Goal: Information Seeking & Learning: Learn about a topic

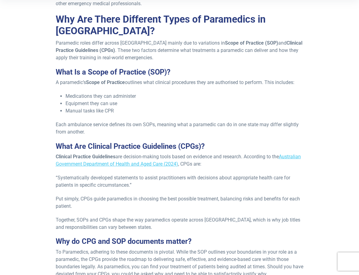
scroll to position [214, 0]
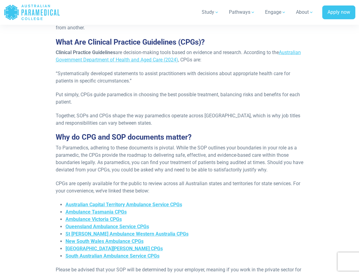
scroll to position [306, 0]
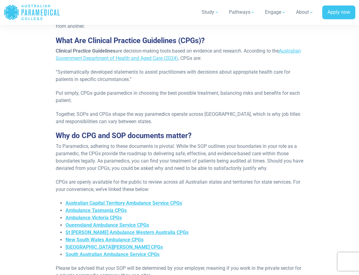
click at [248, 161] on span "To Paramedics, adhering to these documents is pivotal. While the SOP outlines y…" at bounding box center [180, 158] width 248 height 28
type textarea "**********"
click at [248, 161] on span "To Paramedics, adhering to these documents is pivotal. While the SOP outlines y…" at bounding box center [180, 158] width 248 height 28
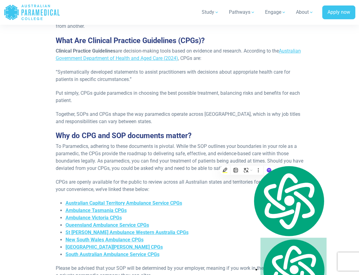
click at [203, 144] on span "To Paramedics, adhering to these documents is pivotal. While the SOP outlines y…" at bounding box center [180, 158] width 248 height 28
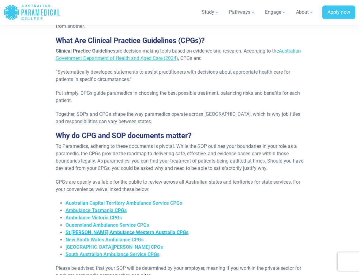
click at [101, 230] on span "St [PERSON_NAME] Ambulance Western Australia CPGs" at bounding box center [126, 233] width 123 height 6
click at [156, 164] on span "To Paramedics, adhering to these documents is pivotal. While the SOP outlines y…" at bounding box center [180, 158] width 248 height 28
click at [113, 50] on link "Australian Government Department of Health and Aged Care (2024)" at bounding box center [178, 54] width 245 height 13
click at [174, 166] on div "Re-published [DATE] In [GEOGRAPHIC_DATA], there are three main types of paramed…" at bounding box center [179, 226] width 255 height 793
click at [173, 166] on div "Re-published [DATE] In [GEOGRAPHIC_DATA], there are three main types of paramed…" at bounding box center [179, 226] width 255 height 793
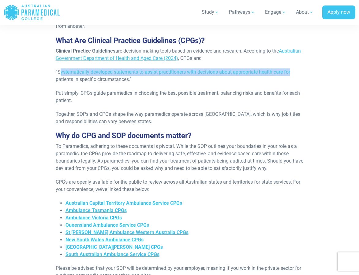
drag, startPoint x: 75, startPoint y: 64, endPoint x: 303, endPoint y: 65, distance: 228.3
click at [303, 69] on p "“Systematically developed statements to assist practitioners with decisions abo…" at bounding box center [180, 76] width 248 height 15
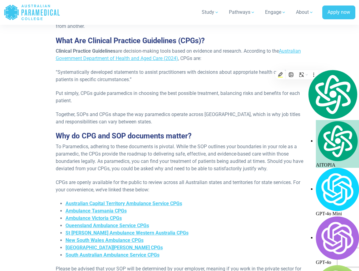
click at [126, 75] on p "“Systematically developed statements to assist practitioners with decisions abo…" at bounding box center [180, 76] width 248 height 15
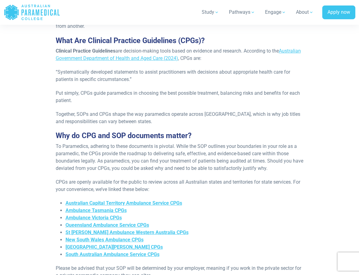
click at [132, 78] on div "Re-published [DATE] In [GEOGRAPHIC_DATA], there are three main types of paramed…" at bounding box center [179, 226] width 255 height 793
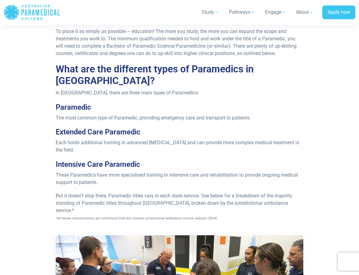
scroll to position [581, 0]
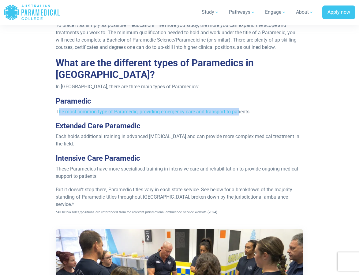
drag, startPoint x: 58, startPoint y: 93, endPoint x: 240, endPoint y: 97, distance: 181.8
click at [240, 108] on p "The most common type of Paramedic, providing emergency care and transport to pa…" at bounding box center [180, 111] width 248 height 7
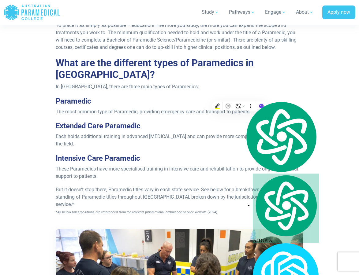
click at [73, 134] on span "Each holds additional training in advanced [MEDICAL_DATA] and can provide more …" at bounding box center [178, 140] width 244 height 13
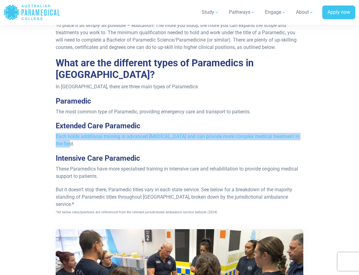
drag, startPoint x: 52, startPoint y: 119, endPoint x: 83, endPoint y: 127, distance: 32.5
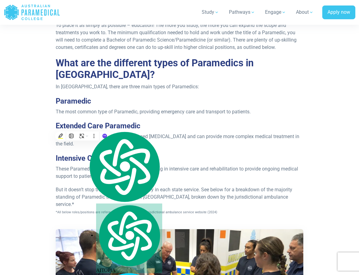
click at [80, 122] on strong "Extended Care Paramedic" at bounding box center [98, 126] width 84 height 9
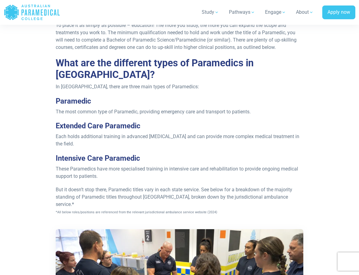
scroll to position [612, 0]
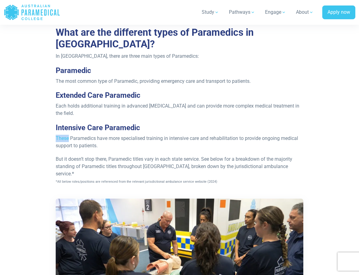
drag, startPoint x: 57, startPoint y: 120, endPoint x: 69, endPoint y: 121, distance: 12.3
click at [69, 136] on span "These Paramedics have more specialised training in intensive care and rehabilit…" at bounding box center [177, 142] width 242 height 13
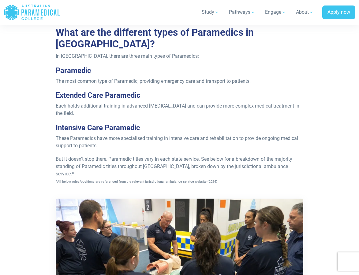
click at [96, 136] on span "These Paramedics have more specialised training in intensive care and rehabilit…" at bounding box center [177, 142] width 242 height 13
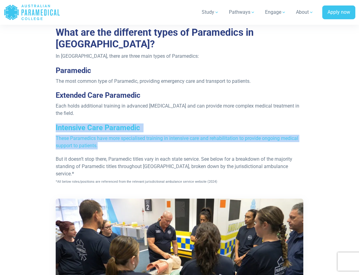
drag, startPoint x: 99, startPoint y: 129, endPoint x: 55, endPoint y: 112, distance: 46.6
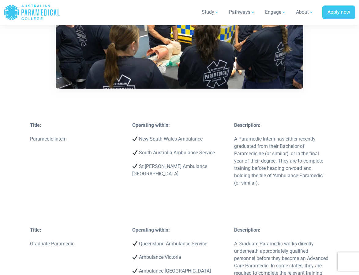
scroll to position [857, 0]
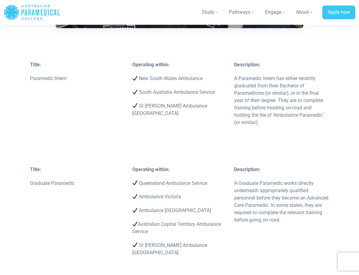
click at [272, 182] on p "A Graduate Paramedic works directly underneath appropriately qualified personne…" at bounding box center [281, 202] width 95 height 44
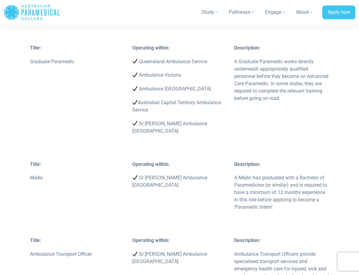
scroll to position [1010, 0]
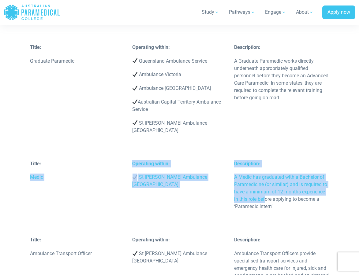
drag, startPoint x: 28, startPoint y: 145, endPoint x: 253, endPoint y: 226, distance: 238.9
click at [269, 197] on div "Title: Medic Operating within: St [PERSON_NAME] Ambulance [GEOGRAPHIC_DATA] Des…" at bounding box center [179, 198] width 306 height 77
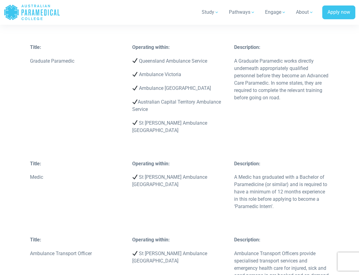
click at [212, 250] on p "St [PERSON_NAME] Ambulance [GEOGRAPHIC_DATA]" at bounding box center [179, 257] width 95 height 15
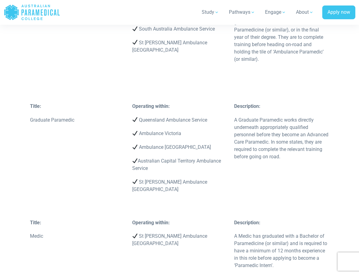
scroll to position [949, 0]
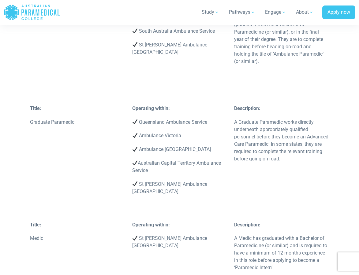
click at [212, 222] on div "Title: Medic Operating within: St [PERSON_NAME] Ambulance [GEOGRAPHIC_DATA] Des…" at bounding box center [179, 260] width 306 height 77
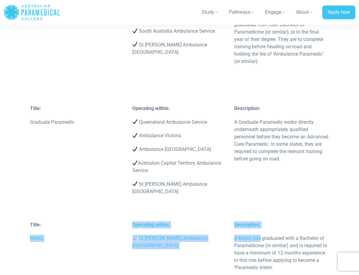
drag, startPoint x: 32, startPoint y: 204, endPoint x: 261, endPoint y: 207, distance: 229.2
click at [261, 222] on div "Title: Medic Operating within: St [PERSON_NAME] Ambulance [GEOGRAPHIC_DATA] Des…" at bounding box center [179, 260] width 306 height 77
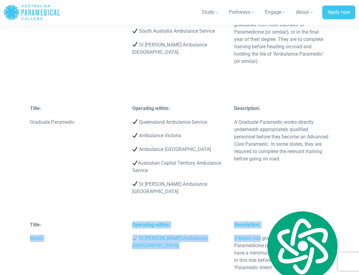
click at [176, 222] on p "Operating within:" at bounding box center [179, 225] width 95 height 7
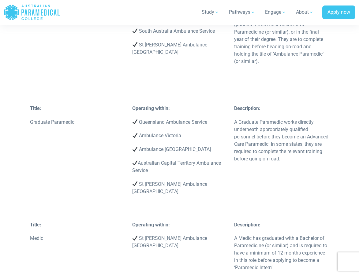
drag, startPoint x: 176, startPoint y: 191, endPoint x: 172, endPoint y: 187, distance: 5.2
click at [173, 222] on p "Operating within:" at bounding box center [179, 225] width 95 height 7
click at [218, 173] on div "Title: Graduate Paramedic Operating within: Queensland Ambulance Service Ambula…" at bounding box center [179, 163] width 306 height 117
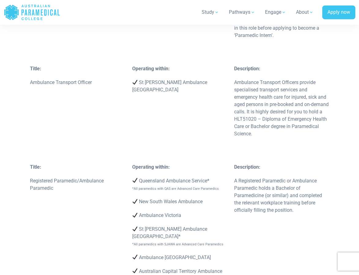
scroll to position [1194, 0]
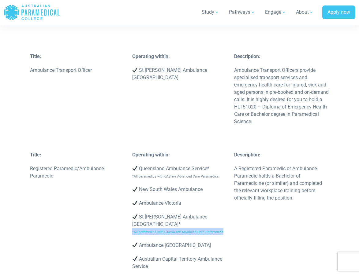
drag, startPoint x: 132, startPoint y: 192, endPoint x: 220, endPoint y: 192, distance: 87.8
click at [220, 214] on p "St [PERSON_NAME] Ambulance [GEOGRAPHIC_DATA]* *All paramedics with SJAWA are Ad…" at bounding box center [179, 225] width 95 height 22
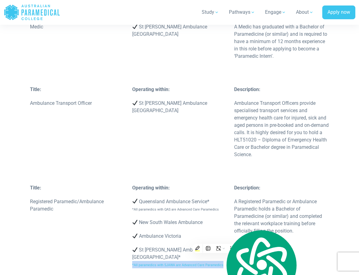
scroll to position [1163, 0]
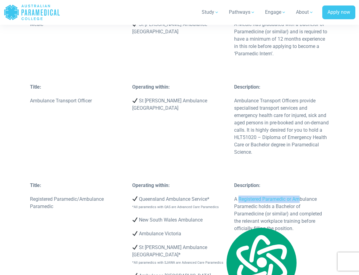
drag, startPoint x: 239, startPoint y: 170, endPoint x: 299, endPoint y: 167, distance: 59.4
click at [299, 196] on p "A Registered Paramedic or Ambulance Paramedic holds a Bachelor of Paramedicine …" at bounding box center [281, 214] width 95 height 37
click at [239, 196] on p "A Registered Paramedic or Ambulance Paramedic holds a Bachelor of Paramedicine …" at bounding box center [281, 214] width 95 height 37
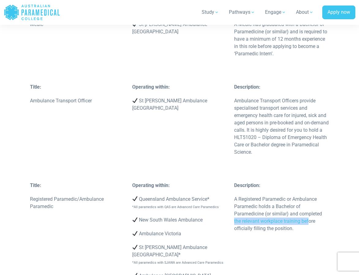
drag, startPoint x: 234, startPoint y: 189, endPoint x: 308, endPoint y: 190, distance: 74.7
click at [308, 190] on div "Description: A Registered Paramedic or Ambulance Paramedic holds a Bachelor of …" at bounding box center [281, 210] width 102 height 57
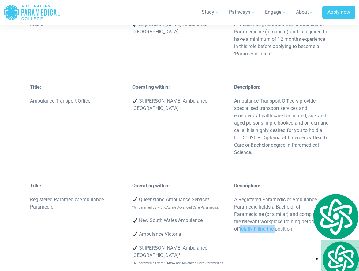
drag, startPoint x: 240, startPoint y: 195, endPoint x: 275, endPoint y: 194, distance: 34.9
click at [275, 196] on p "A Registered Paramedic or Ambulance Paramedic holds a Bachelor of Paramedicine …" at bounding box center [281, 214] width 95 height 37
click at [249, 196] on p "A Registered Paramedic or Ambulance Paramedic holds a Bachelor of Paramedicine …" at bounding box center [281, 214] width 95 height 37
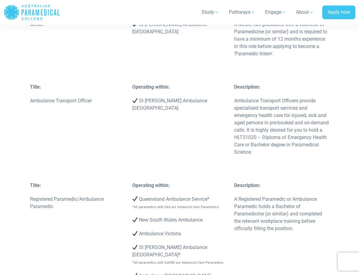
click at [249, 196] on p "A Registered Paramedic or Ambulance Paramedic holds a Bachelor of Paramedicine …" at bounding box center [281, 214] width 95 height 37
drag, startPoint x: 237, startPoint y: 177, endPoint x: 270, endPoint y: 181, distance: 33.8
click at [270, 196] on p "A Registered Paramedic or Ambulance Paramedic holds a Bachelor of Paramedicine …" at bounding box center [281, 214] width 95 height 37
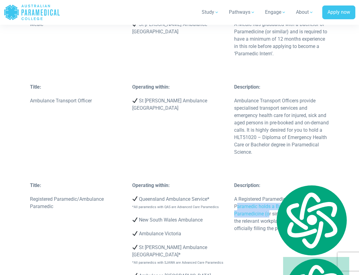
click at [234, 182] on div "Description: A Registered Paramedic or Ambulance Paramedic holds a Bachelor of …" at bounding box center [281, 210] width 102 height 57
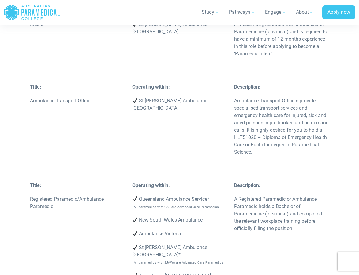
click at [234, 182] on div "Description: A Registered Paramedic or Ambulance Paramedic holds a Bachelor of …" at bounding box center [281, 210] width 102 height 57
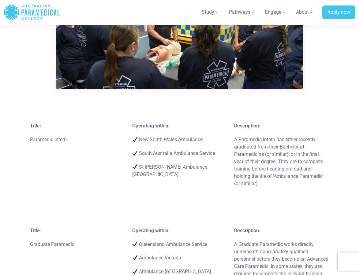
click at [234, 180] on div "Description: A Paramedic Intern has either recently graduated from their Bachel…" at bounding box center [281, 164] width 102 height 85
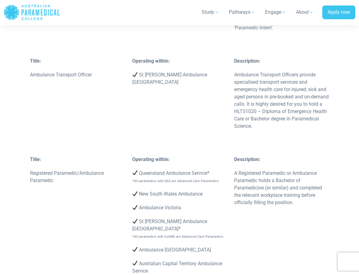
scroll to position [1194, 0]
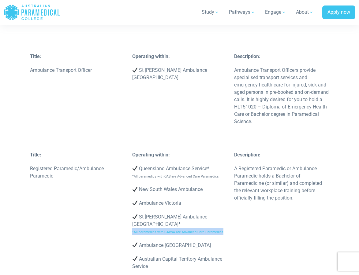
drag, startPoint x: 219, startPoint y: 193, endPoint x: 128, endPoint y: 192, distance: 90.3
click at [129, 192] on div "Operating within: Queensland Ambulance Service* *All paramedics with QAS are Ad…" at bounding box center [180, 231] width 102 height 160
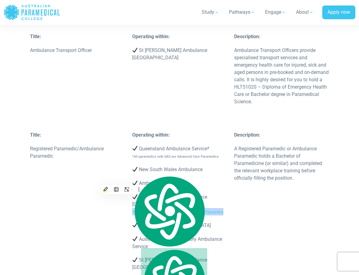
scroll to position [1224, 0]
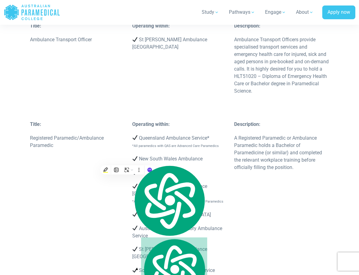
click at [270, 211] on div "Title: Registered Paramedic/Ambulance Paramedic Operating within: Queensland Am…" at bounding box center [179, 211] width 306 height 180
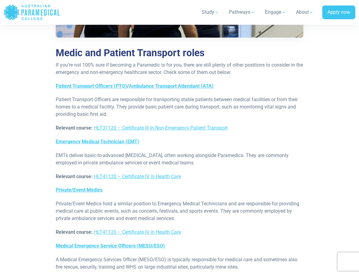
scroll to position [2510, 0]
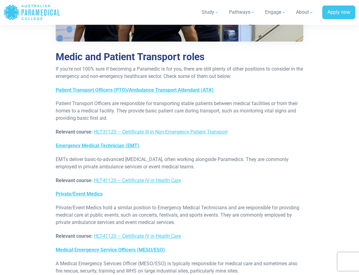
click at [235, 149] on div "Medic and Patient Transport roles If you’re not 100% sure if becoming a Paramed…" at bounding box center [179, 239] width 255 height 576
click at [233, 148] on div "Medic and Patient Transport roles If you’re not 100% sure if becoming a Paramed…" at bounding box center [179, 239] width 255 height 576
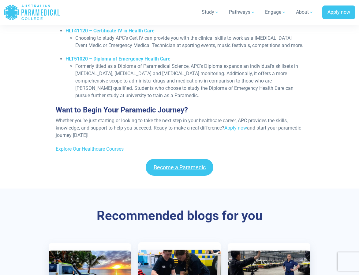
scroll to position [2999, 0]
